Goal: Information Seeking & Learning: Learn about a topic

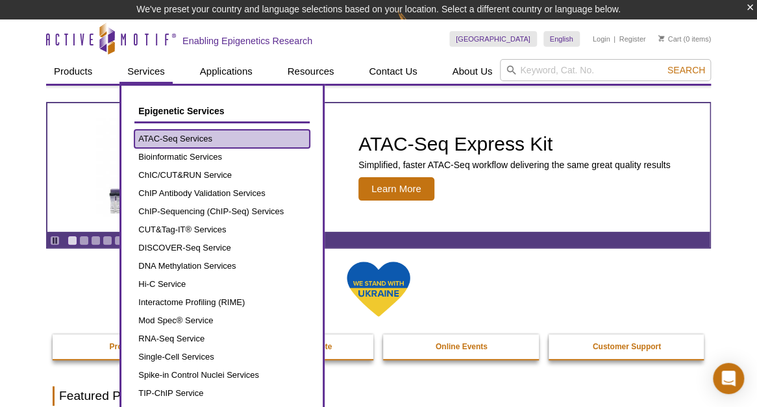
click at [176, 140] on link "ATAC-Seq Services" at bounding box center [221, 139] width 175 height 18
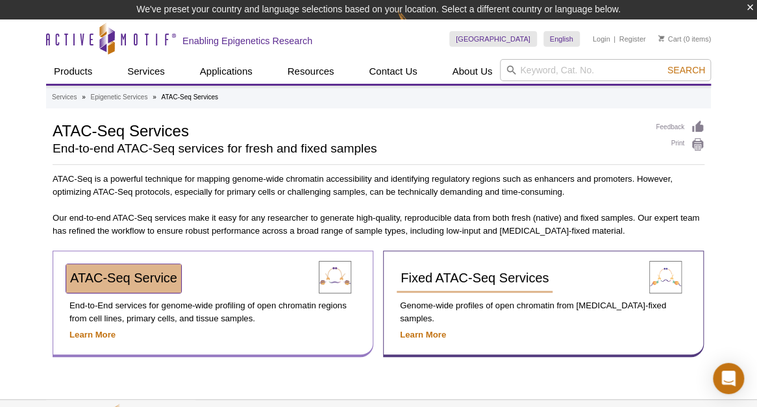
click at [138, 286] on link "ATAC-Seq Service" at bounding box center [123, 278] width 115 height 29
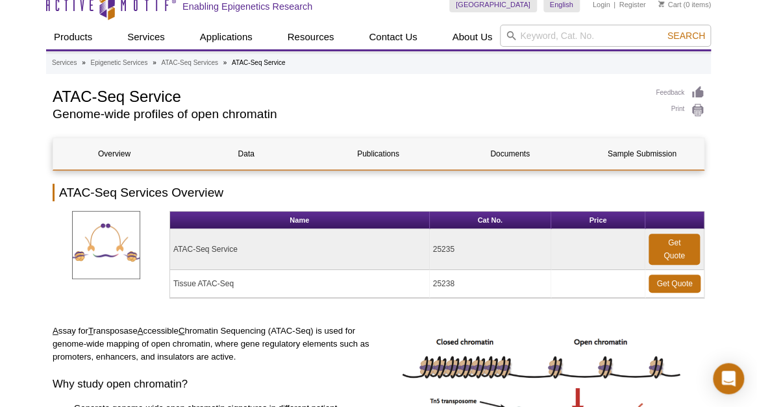
scroll to position [13, 0]
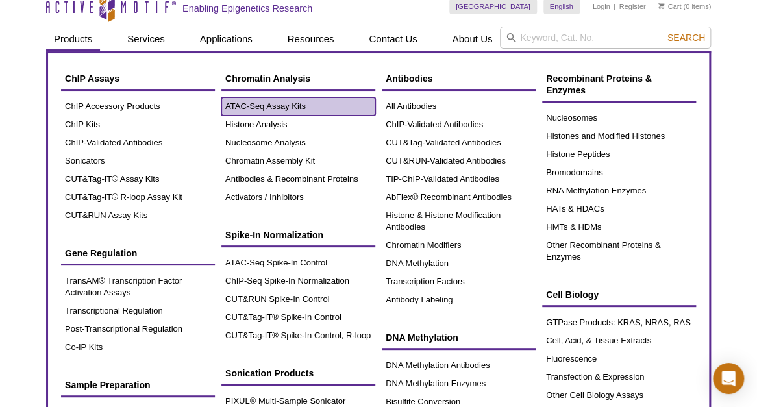
click at [264, 108] on link "ATAC-Seq Assay Kits" at bounding box center [298, 106] width 154 height 18
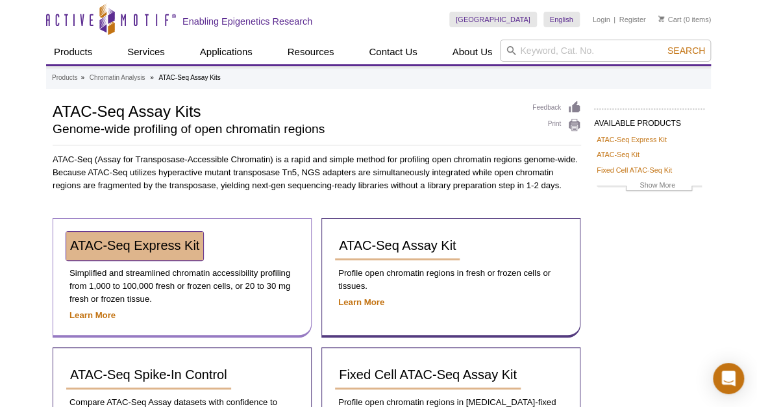
click at [174, 254] on link "ATAC-Seq Express Kit" at bounding box center [134, 246] width 137 height 29
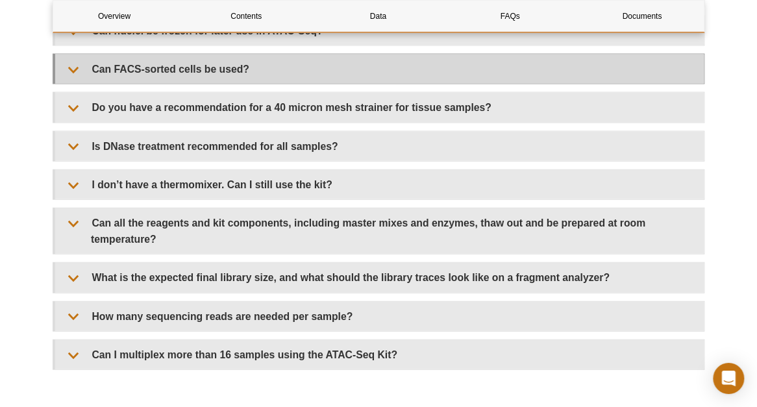
scroll to position [2933, 0]
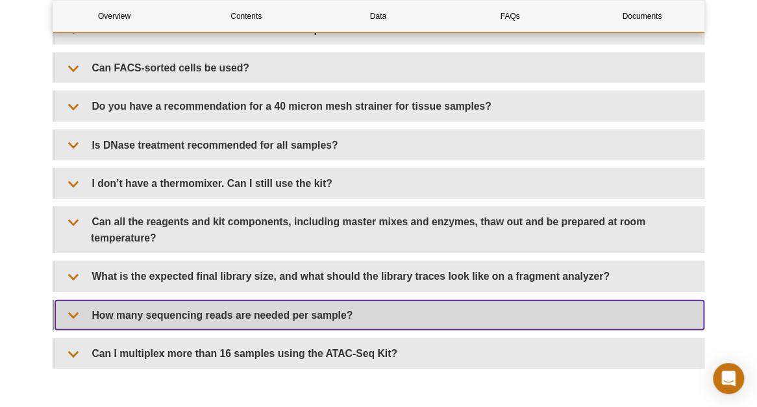
click at [234, 312] on summary "How many sequencing reads are needed per sample?" at bounding box center [379, 315] width 649 height 29
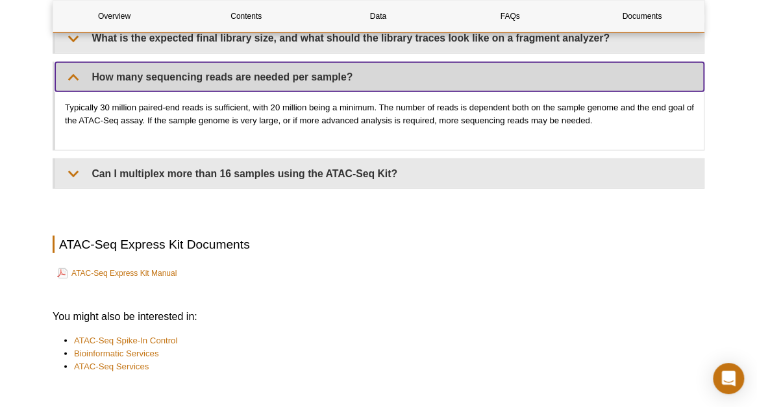
scroll to position [3172, 0]
